Goal: Transaction & Acquisition: Book appointment/travel/reservation

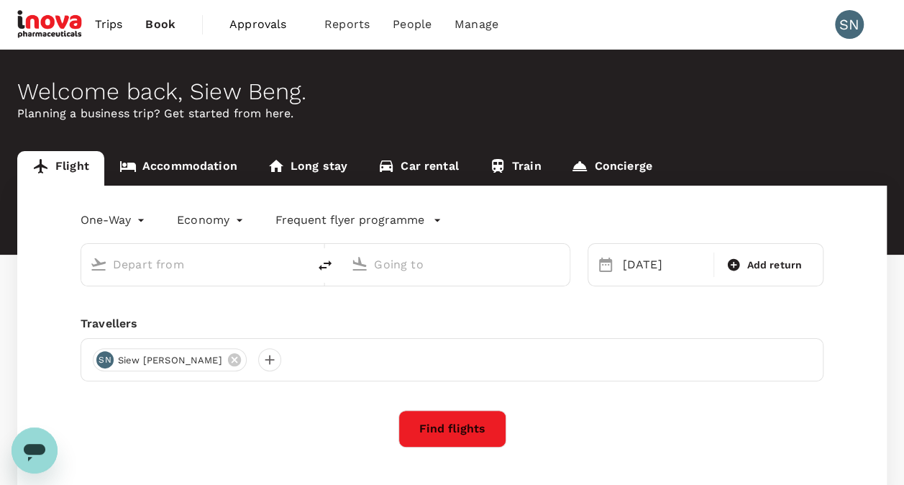
type input "[PERSON_NAME] [PERSON_NAME] (KUA)"
type input "Kuala Lumpur Intl ([GEOGRAPHIC_DATA])"
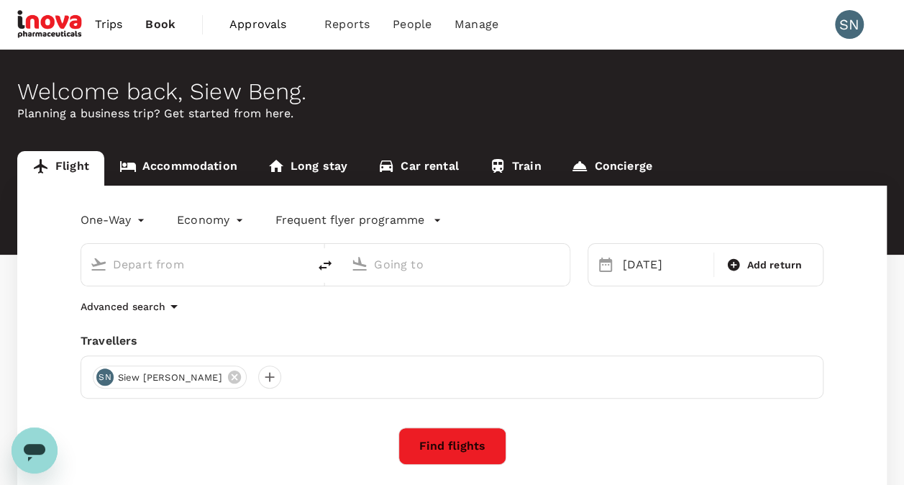
type input "[PERSON_NAME] [PERSON_NAME] (KUA)"
type input "Kuala Lumpur Intl ([GEOGRAPHIC_DATA])"
click at [250, 24] on span "Approvals" at bounding box center [265, 24] width 72 height 17
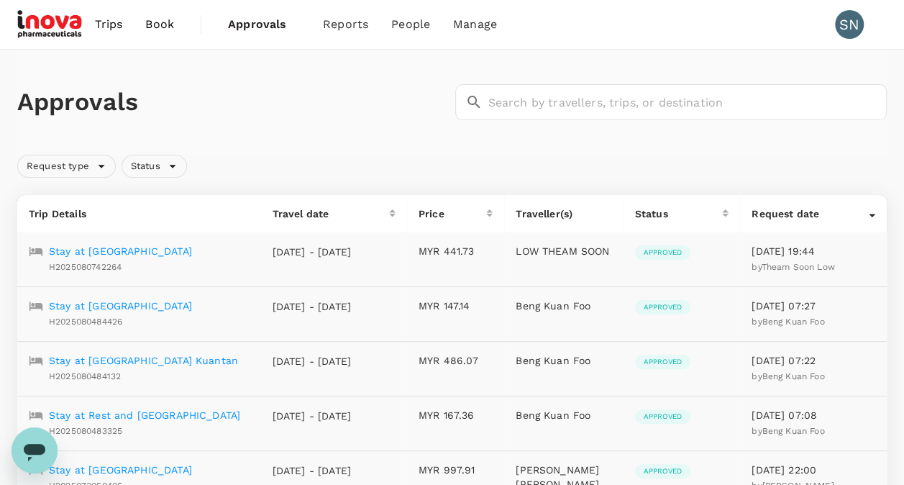
click at [106, 24] on span "Trips" at bounding box center [109, 24] width 28 height 17
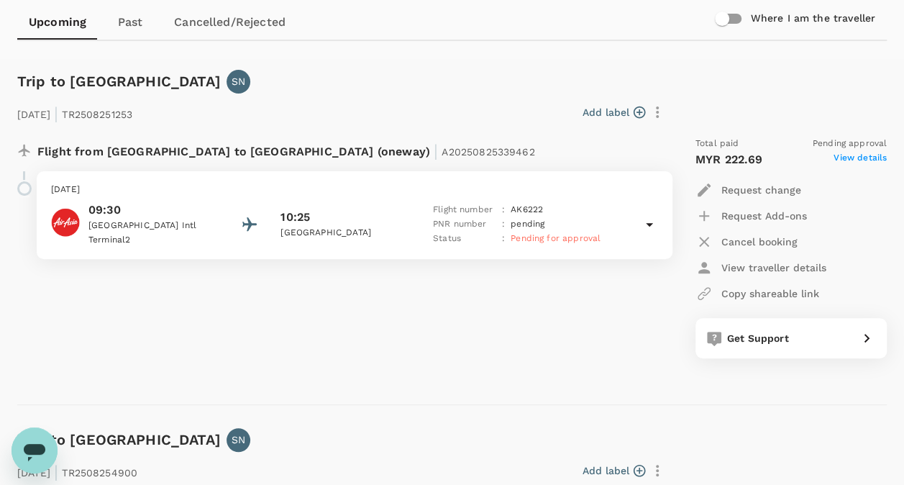
scroll to position [216, 0]
